Goal: Information Seeking & Learning: Learn about a topic

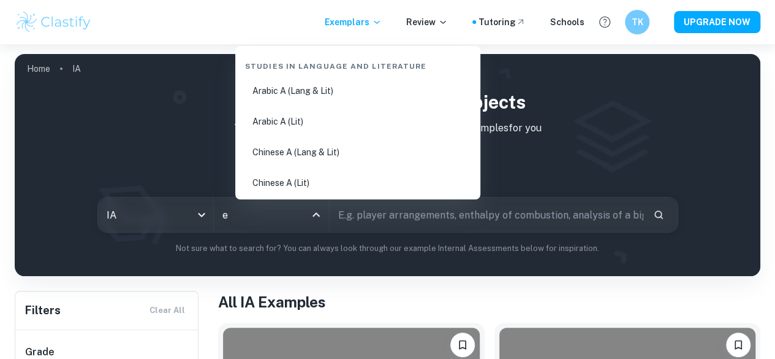
type input "en"
click at [339, 127] on li "English A (Lit) HL Essay" at bounding box center [357, 121] width 235 height 28
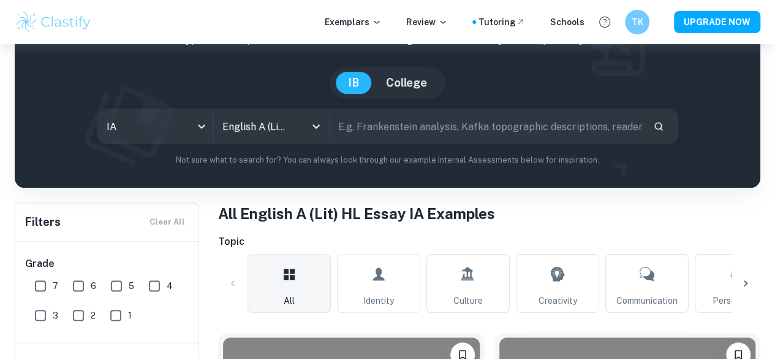
scroll to position [99, 0]
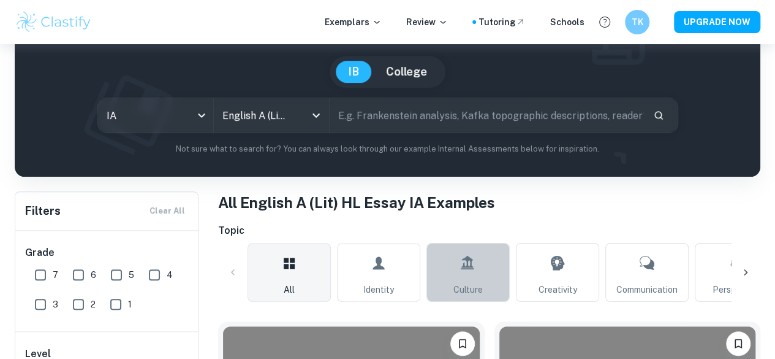
click at [479, 274] on link "Culture" at bounding box center [468, 272] width 83 height 59
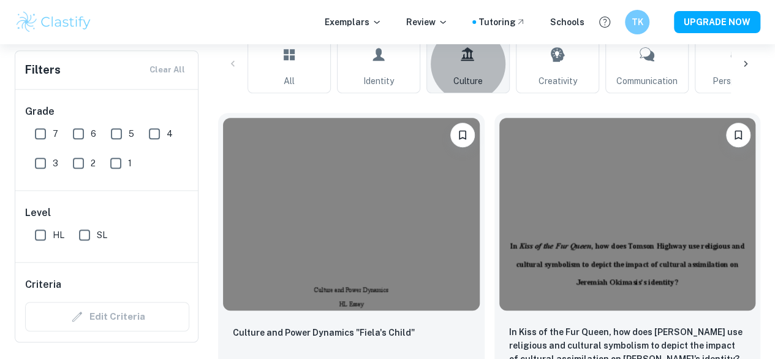
scroll to position [143, 0]
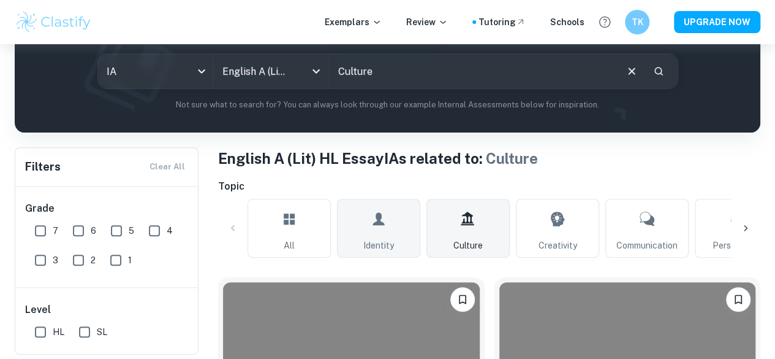
click at [386, 226] on link "Identity" at bounding box center [378, 228] width 83 height 59
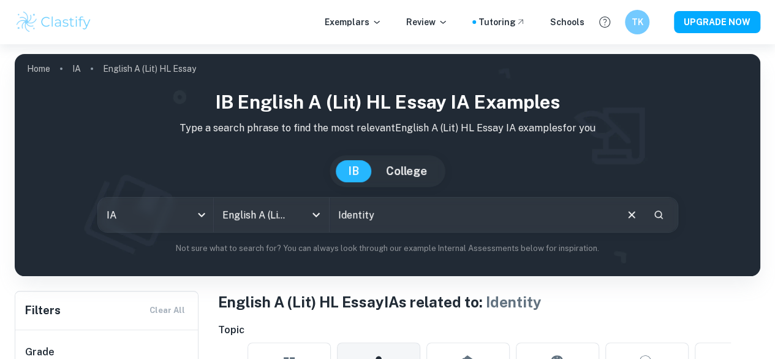
scroll to position [314, 0]
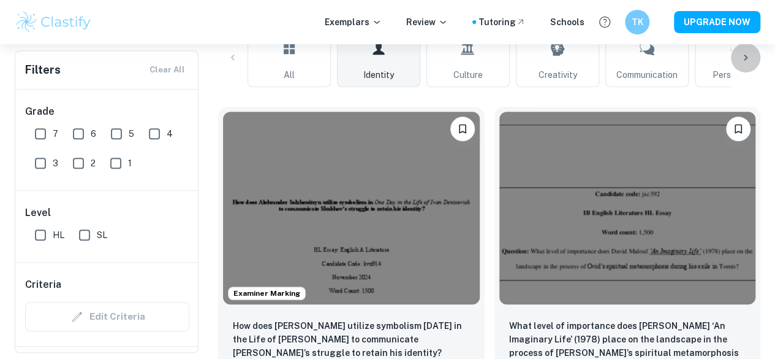
click at [738, 64] on div at bounding box center [745, 57] width 29 height 29
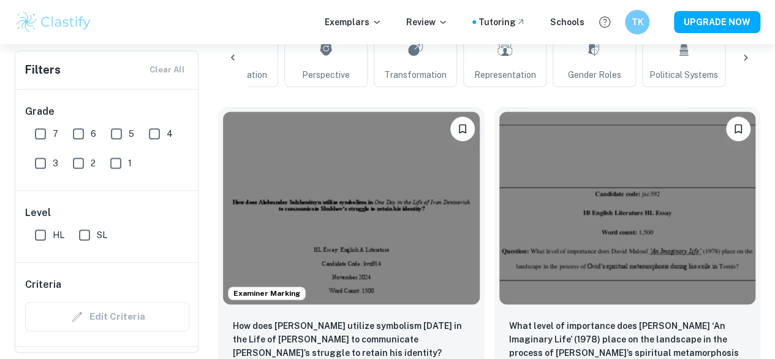
scroll to position [0, 414]
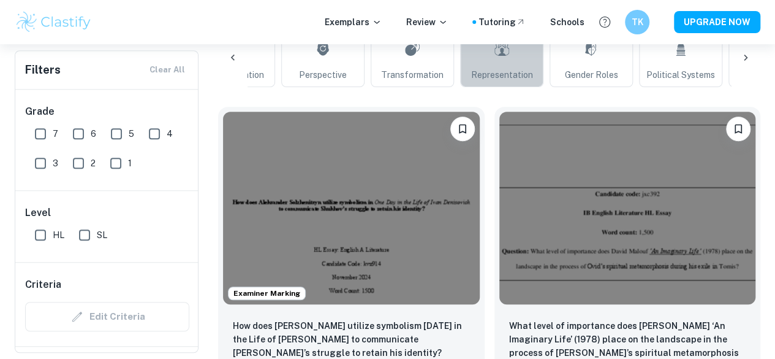
click at [516, 78] on span "Representation" at bounding box center [502, 74] width 62 height 13
type input "Representation"
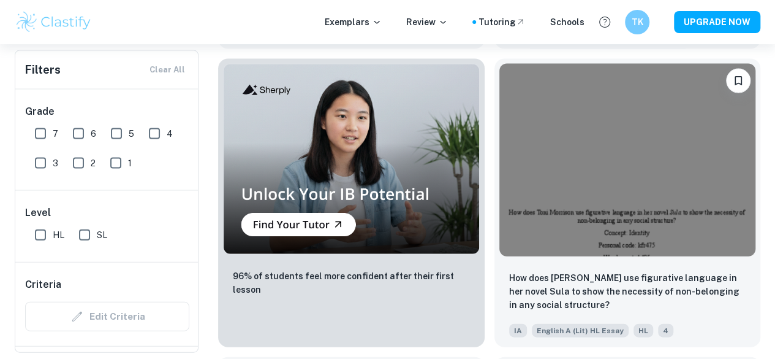
scroll to position [1569, 0]
